Goal: Task Accomplishment & Management: Manage account settings

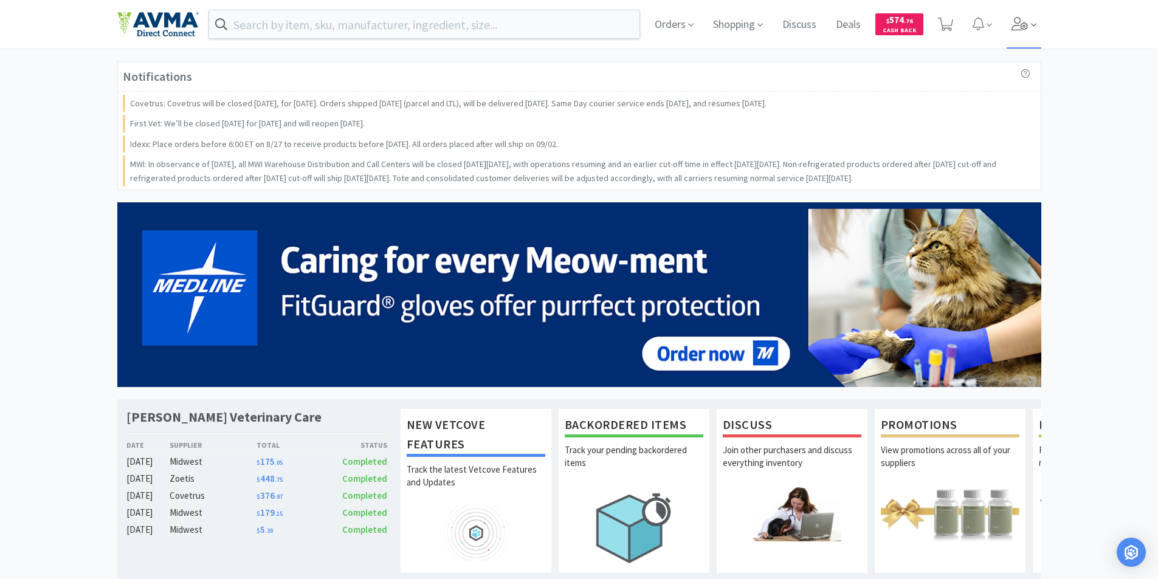
click at [1024, 32] on span at bounding box center [1023, 24] width 35 height 49
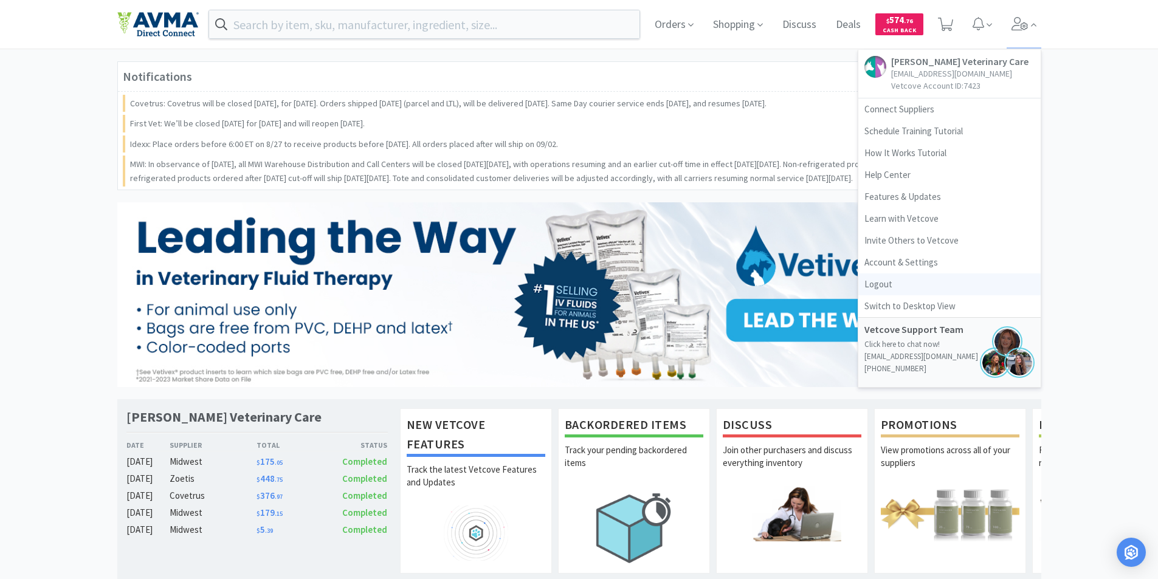
click at [877, 284] on link "Logout" at bounding box center [949, 284] width 182 height 22
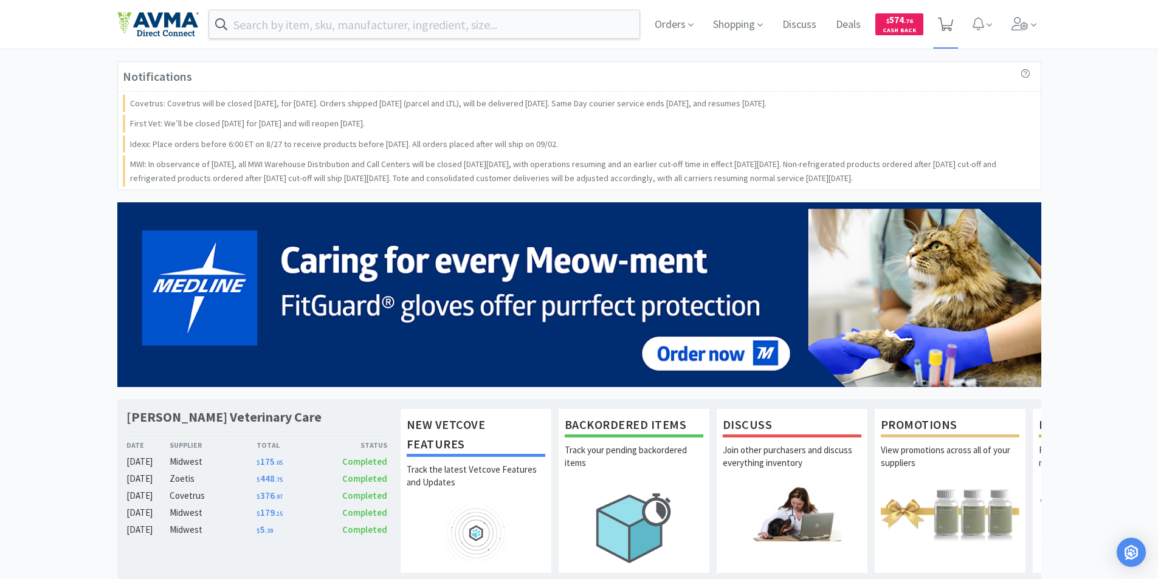
click at [942, 21] on icon at bounding box center [945, 24] width 15 height 13
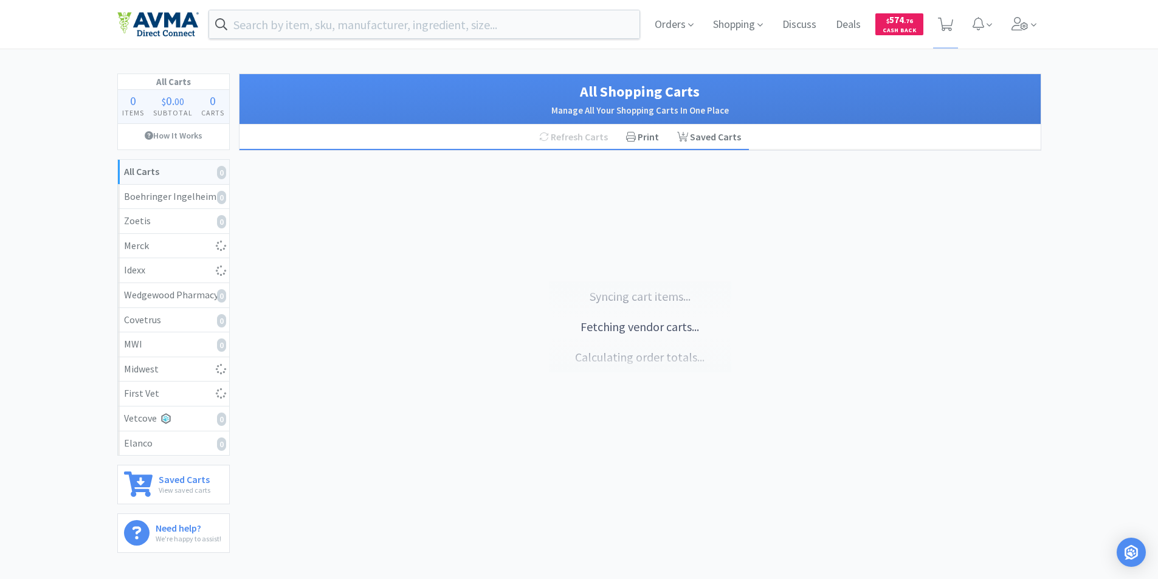
select select "4"
